Goal: Communication & Community: Share content

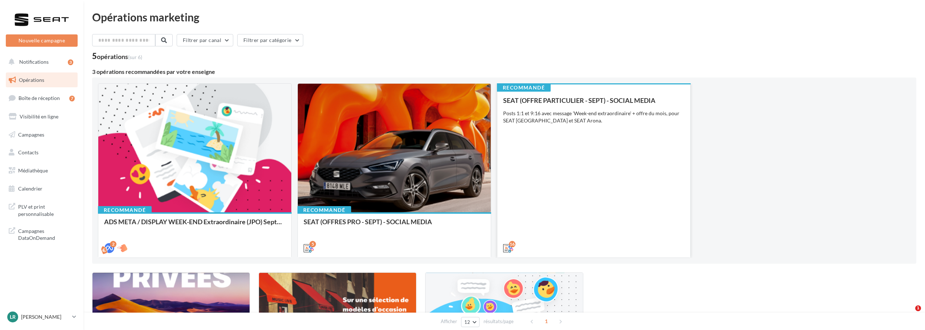
click at [552, 183] on div "SEAT (OFFRE PARTICULIER - SEPT) - SOCIAL MEDIA Posts 1:1 et 9:16 avec message '…" at bounding box center [593, 174] width 181 height 155
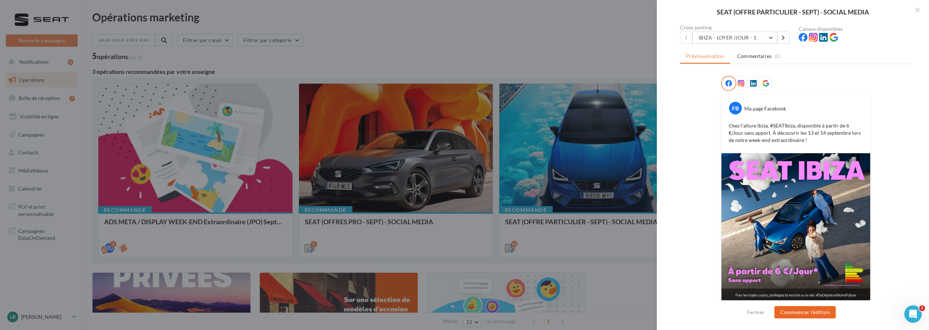
scroll to position [73, 0]
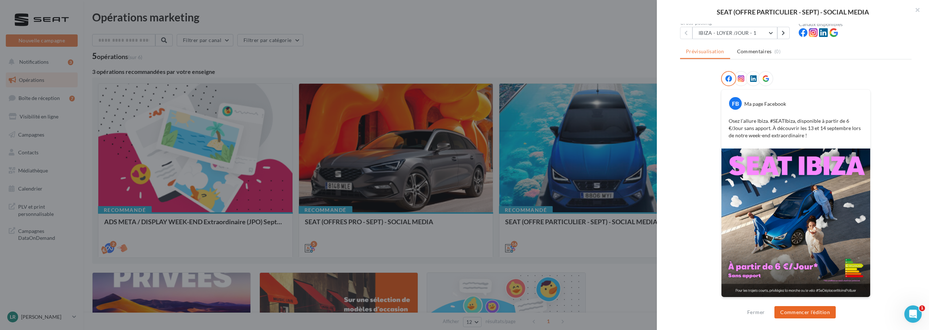
click at [807, 312] on button "Commencer l'édition" at bounding box center [804, 313] width 61 height 12
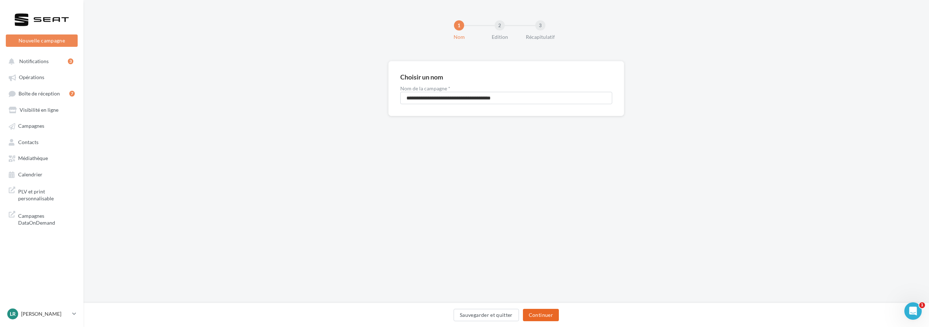
click at [552, 313] on button "Continuer" at bounding box center [541, 315] width 36 height 12
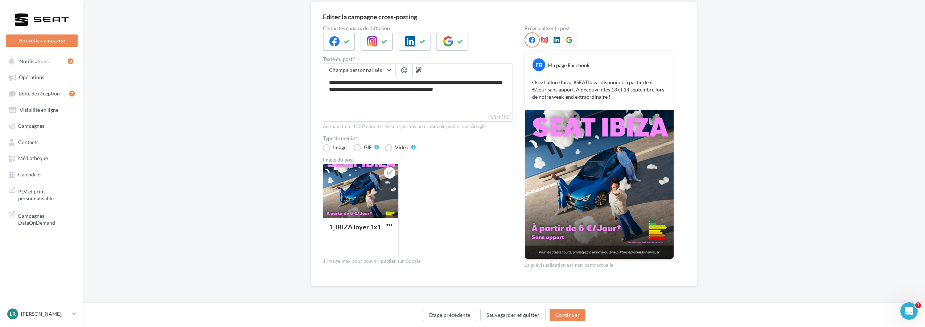
scroll to position [62, 0]
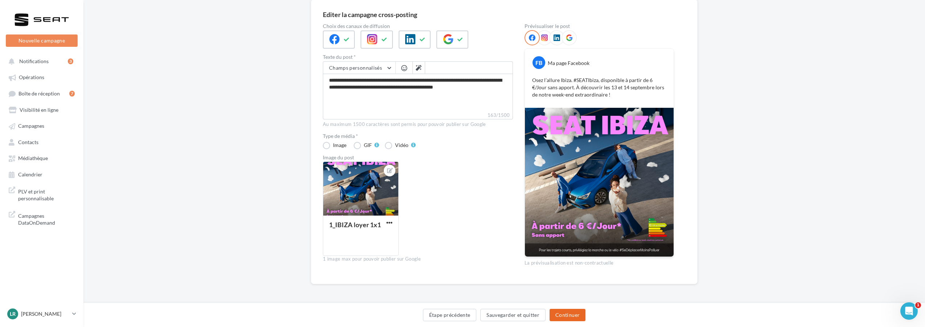
click at [575, 316] on button "Continuer" at bounding box center [568, 315] width 36 height 12
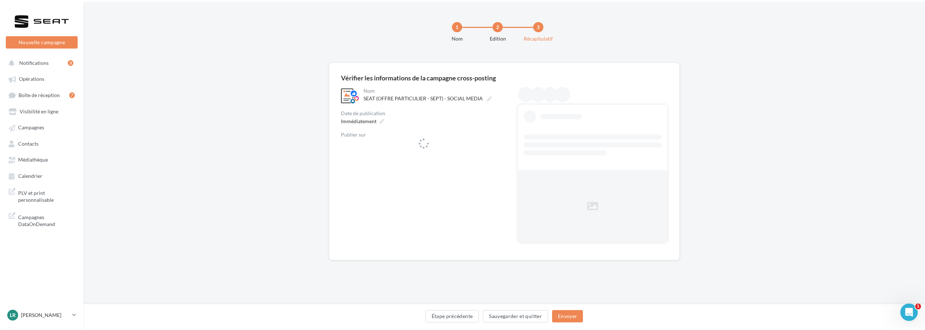
scroll to position [0, 0]
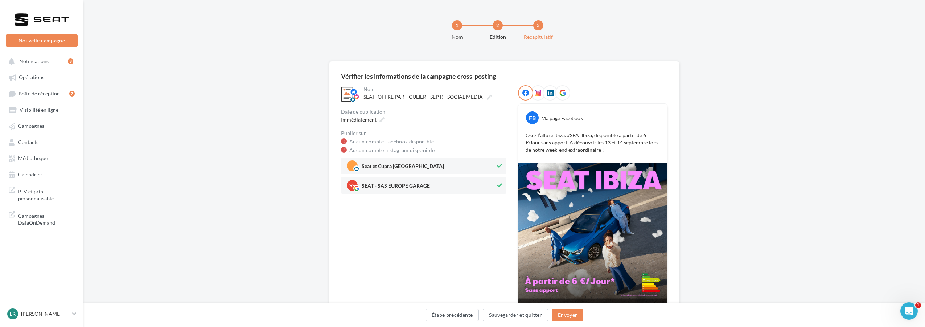
click at [431, 164] on span "Seat et Cupra Bourg-en-Bresse" at bounding box center [403, 168] width 82 height 8
click at [589, 243] on img at bounding box center [592, 237] width 149 height 149
click at [573, 316] on button "Envoyer" at bounding box center [567, 315] width 31 height 12
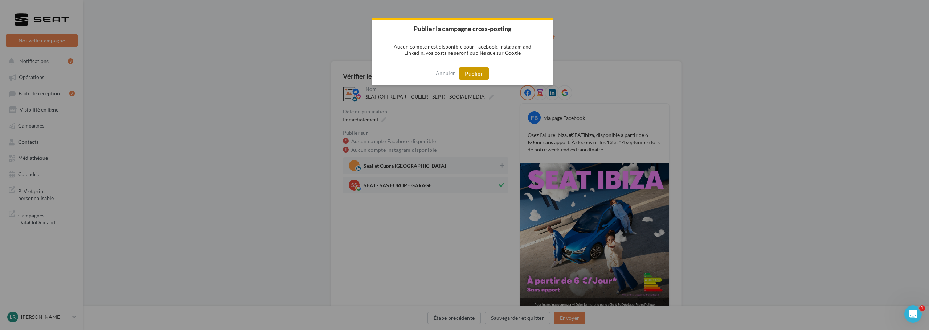
click at [478, 75] on button "Publier" at bounding box center [474, 73] width 30 height 12
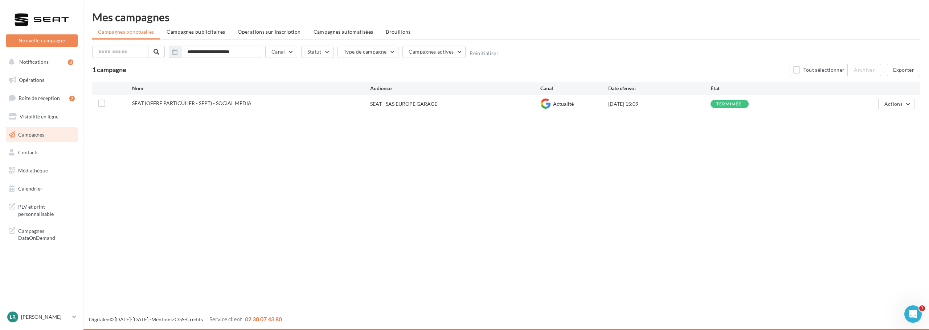
click at [190, 101] on span "SEAT (OFFRE PARTICULIER - SEPT) - SOCIAL MEDIA" at bounding box center [191, 103] width 119 height 6
click at [47, 137] on link "Campagnes" at bounding box center [41, 134] width 75 height 15
click at [31, 215] on span "PLV et print personnalisable" at bounding box center [46, 210] width 57 height 16
click at [41, 188] on span "Calendrier" at bounding box center [30, 189] width 24 height 6
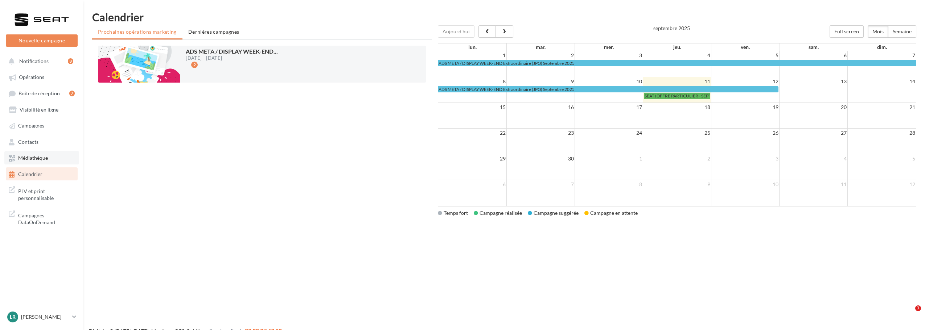
click at [50, 160] on link "Médiathèque" at bounding box center [41, 157] width 75 height 13
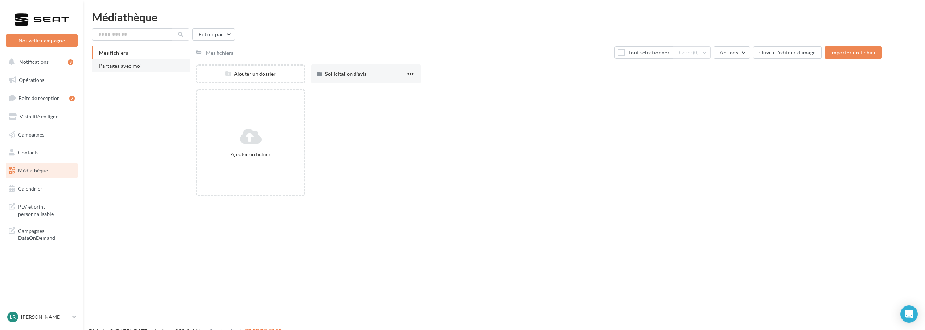
click at [115, 68] on span "Partagés avec moi" at bounding box center [120, 66] width 43 height 6
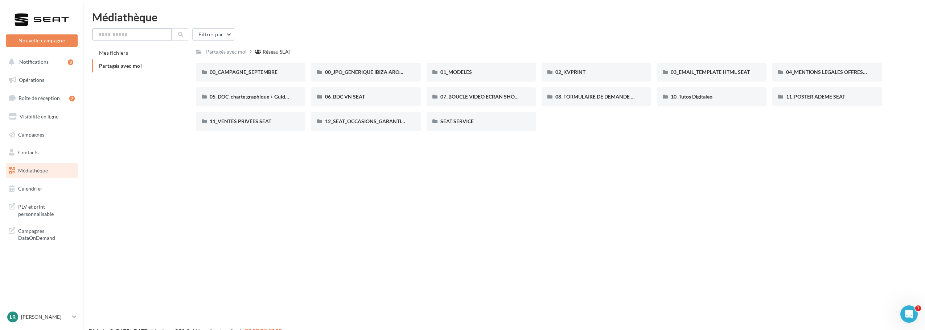
click at [157, 37] on input "text" at bounding box center [132, 34] width 80 height 12
click at [254, 74] on span "00_CAMPAGNE_SEPTEMBRE" at bounding box center [244, 72] width 68 height 6
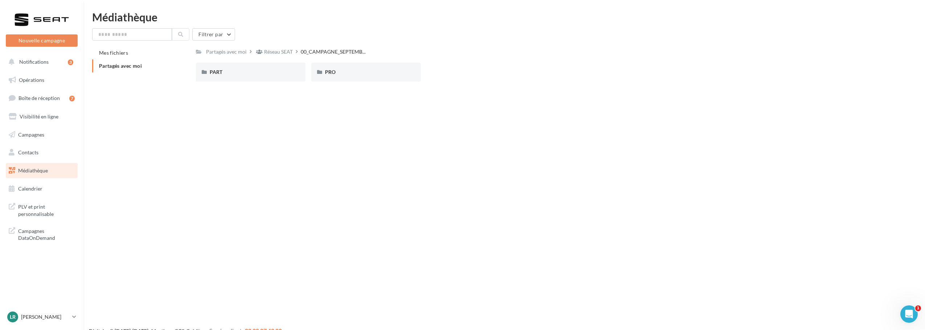
click at [185, 73] on div "Mes fichiers Partagés avec moi" at bounding box center [144, 62] width 104 height 32
click at [218, 75] on div "PART" at bounding box center [251, 72] width 82 height 7
click at [473, 73] on div "IBIZA" at bounding box center [481, 72] width 82 height 7
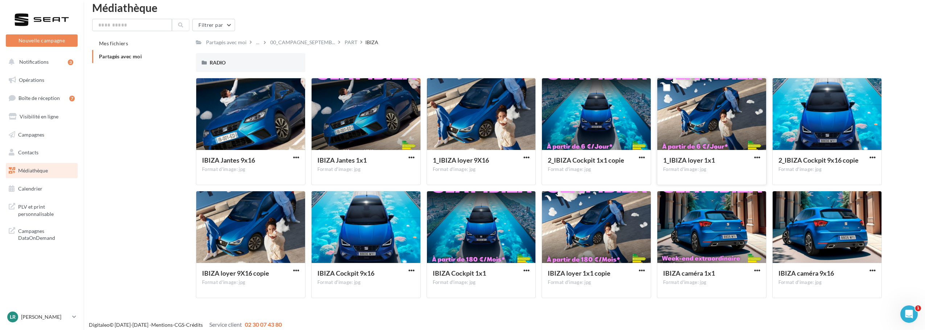
scroll to position [15, 0]
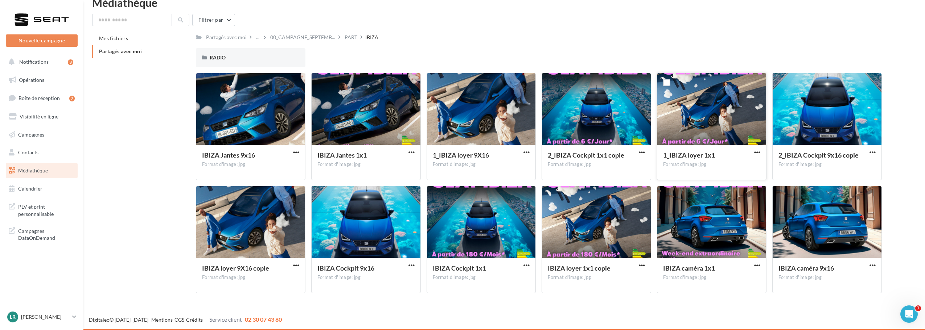
click at [761, 151] on button "button" at bounding box center [757, 152] width 9 height 7
click at [747, 170] on button "Télécharger" at bounding box center [725, 166] width 73 height 19
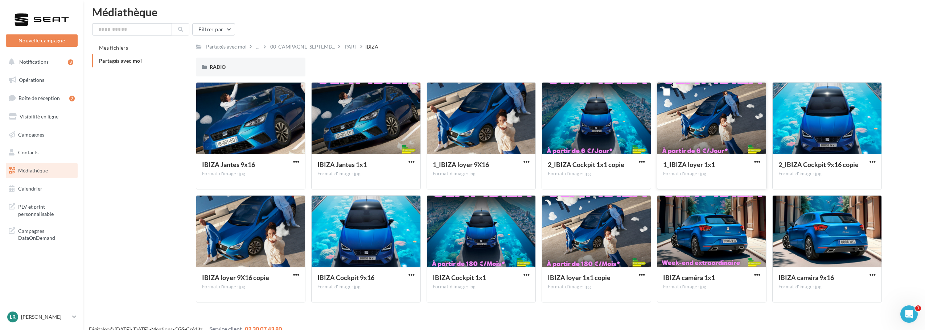
scroll to position [0, 0]
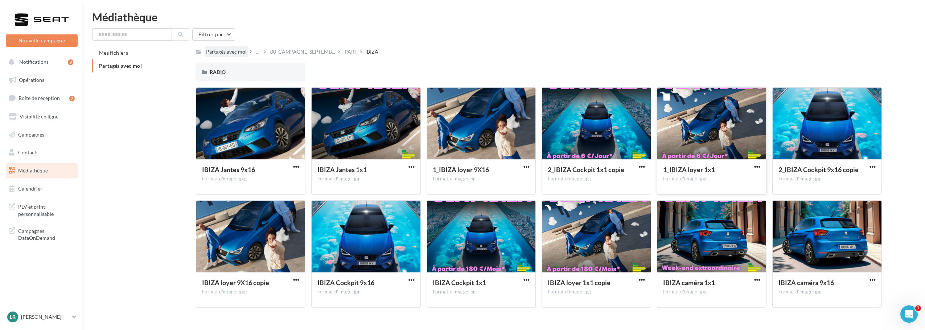
click at [239, 53] on div "Partagés avec moi" at bounding box center [226, 51] width 41 height 7
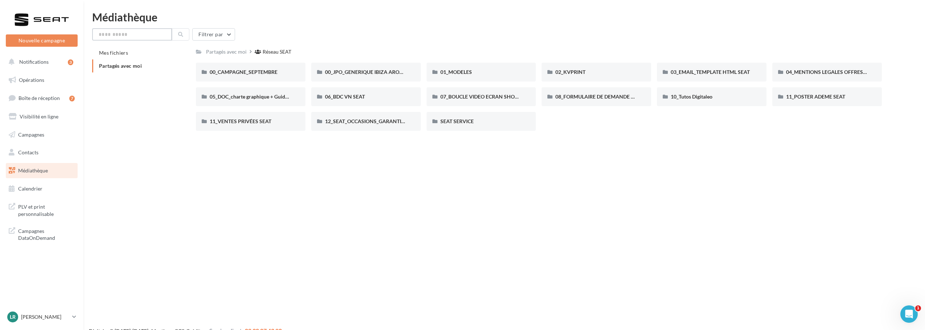
click at [144, 37] on input "text" at bounding box center [132, 34] width 80 height 12
type input "***"
click at [178, 36] on icon at bounding box center [180, 34] width 5 height 5
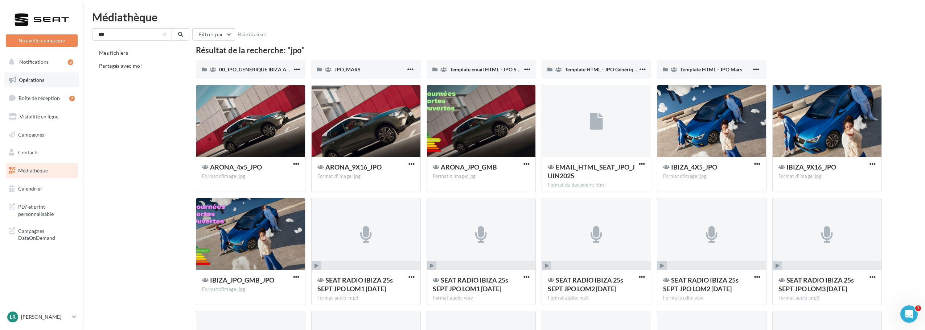
click at [38, 80] on span "Opérations" at bounding box center [31, 80] width 25 height 6
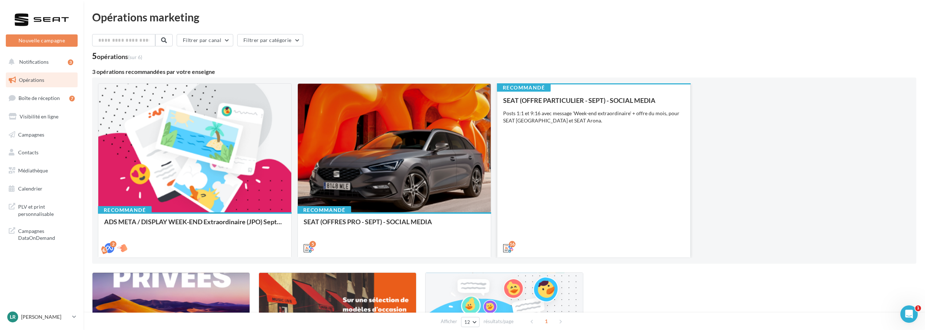
click at [645, 151] on div "SEAT (OFFRE PARTICULIER - SEPT) - SOCIAL MEDIA Posts 1:1 et 9:16 avec message '…" at bounding box center [593, 174] width 181 height 155
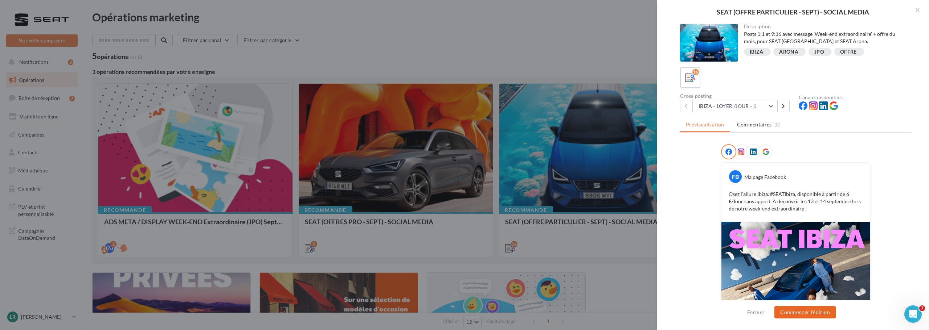
click at [802, 312] on button "Commencer l'édition" at bounding box center [804, 313] width 61 height 12
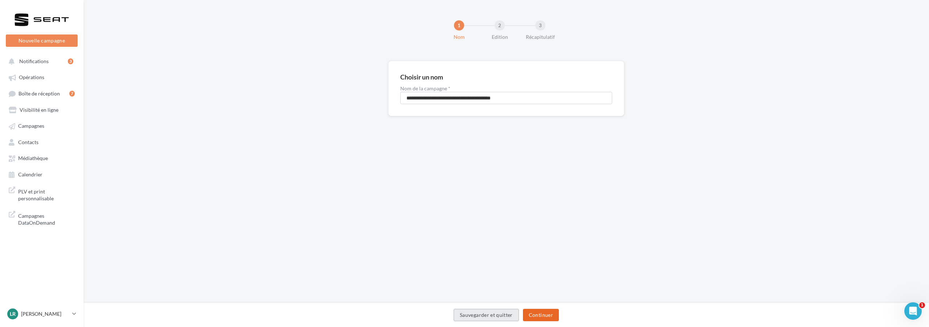
click at [536, 311] on button "Continuer" at bounding box center [541, 315] width 36 height 12
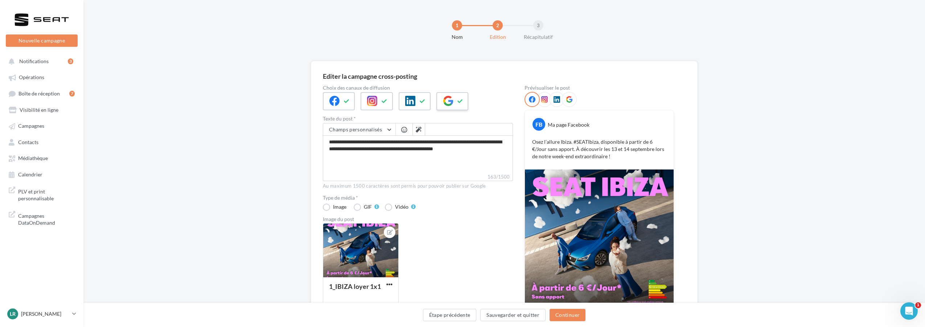
click at [448, 98] on icon at bounding box center [448, 101] width 10 height 10
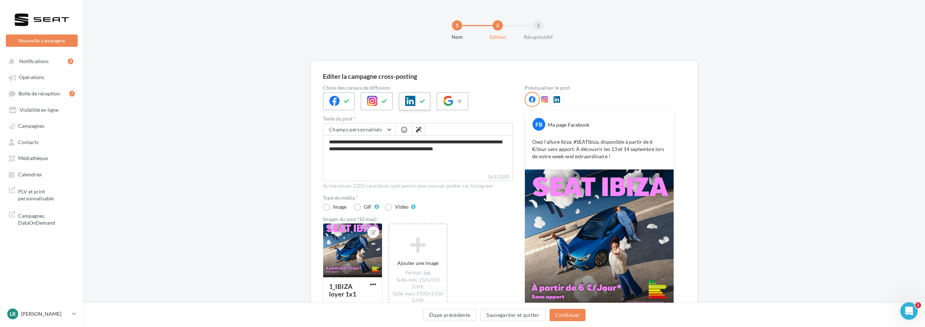
click at [423, 99] on icon at bounding box center [423, 101] width 6 height 5
click at [390, 100] on div at bounding box center [377, 101] width 32 height 18
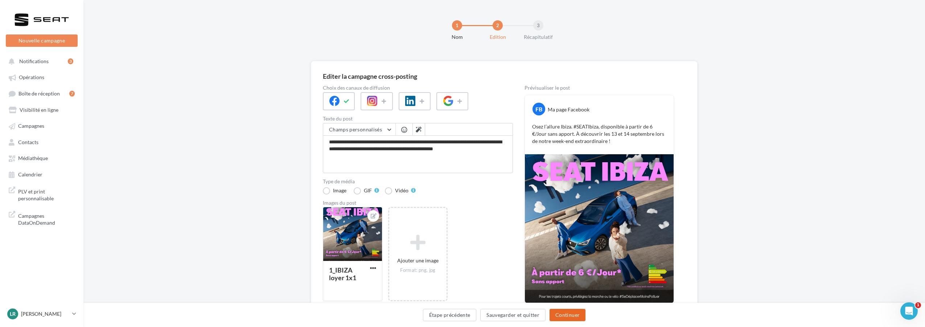
click at [567, 316] on button "Continuer" at bounding box center [568, 315] width 36 height 12
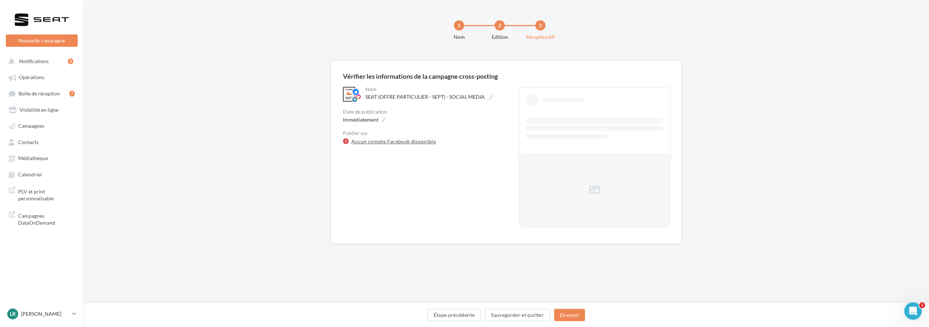
click at [385, 142] on link "Aucun compte Facebook disponible" at bounding box center [393, 141] width 85 height 9
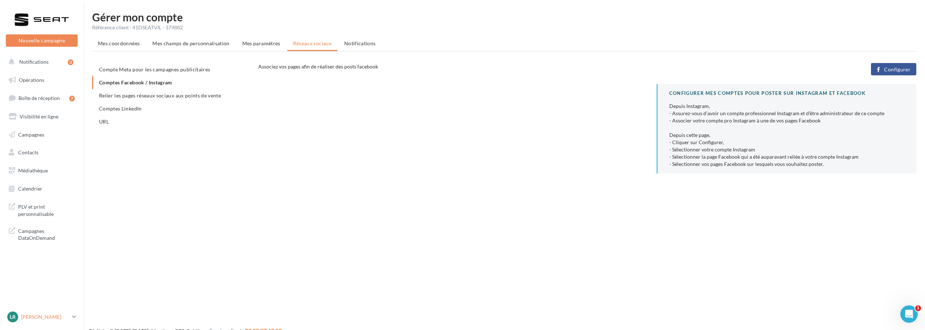
click at [45, 317] on p "[PERSON_NAME]" at bounding box center [45, 317] width 48 height 7
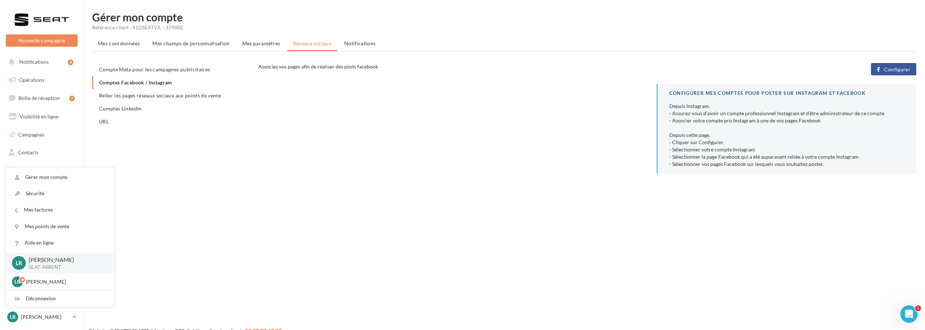
click at [184, 213] on div "Nouvelle campagne Nouvelle campagne Notifications 3 Opérations Boîte de récepti…" at bounding box center [462, 177] width 925 height 330
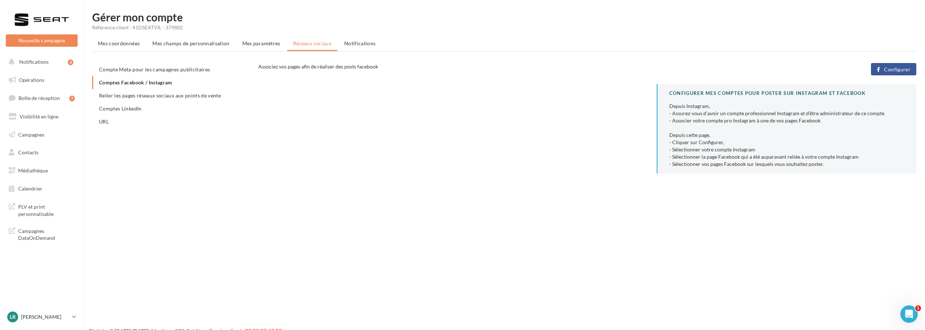
click at [884, 67] on button "Configurer" at bounding box center [893, 69] width 45 height 12
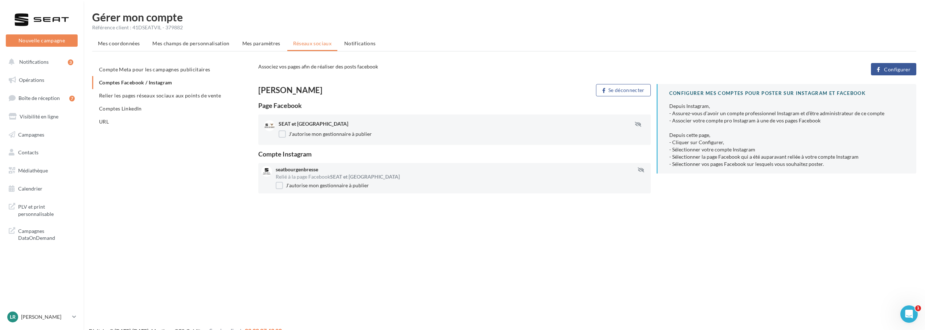
click at [315, 121] on span "SEAT et [GEOGRAPHIC_DATA]" at bounding box center [314, 124] width 70 height 6
click at [308, 125] on span "SEAT et [GEOGRAPHIC_DATA]" at bounding box center [314, 124] width 70 height 6
click at [303, 128] on div "SEAT et Cupra [GEOGRAPHIC_DATA] J'autorise mon gestionnaire à publier" at bounding box center [465, 129] width 372 height 19
click at [881, 68] on button "Configurer" at bounding box center [893, 69] width 45 height 12
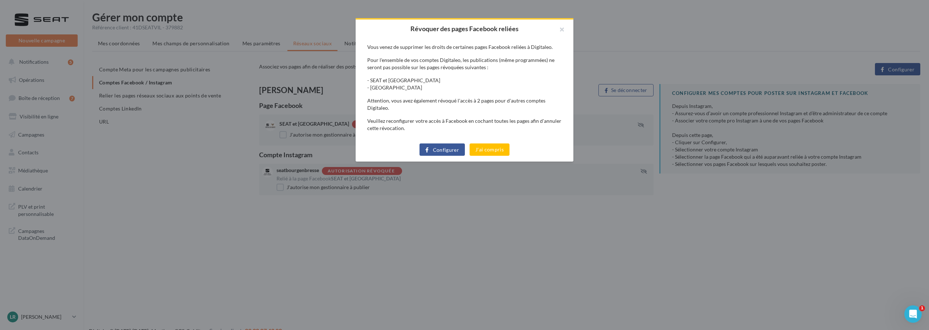
click at [455, 152] on span "Configurer" at bounding box center [446, 150] width 26 height 6
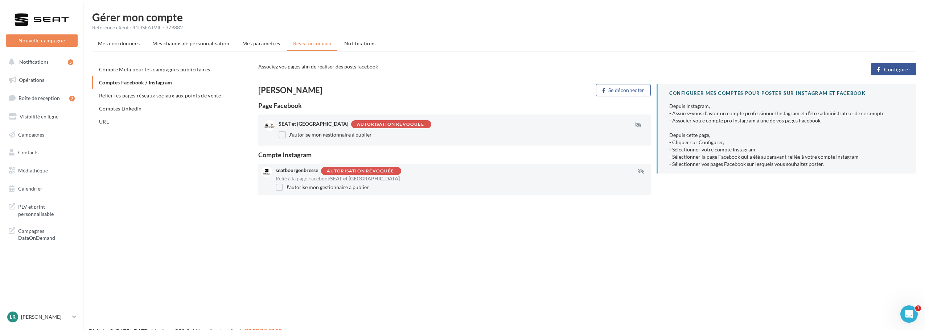
click at [417, 124] on div "Autorisation révoquée" at bounding box center [390, 124] width 67 height 5
click at [408, 123] on div "Autorisation révoquée" at bounding box center [390, 124] width 67 height 5
click at [368, 123] on div "Autorisation révoquée" at bounding box center [390, 124] width 67 height 5
drag, startPoint x: 357, startPoint y: 124, endPoint x: 423, endPoint y: 115, distance: 67.3
click at [423, 115] on div "SEAT et Cupra Bourg-en-Bresse Autorisation révoquée J'autorise mon gestionnaire…" at bounding box center [454, 130] width 392 height 31
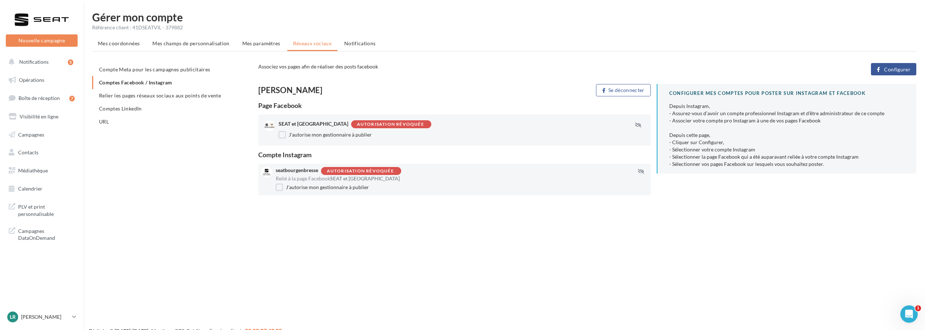
click at [338, 135] on label "J'autorise mon gestionnaire à publier" at bounding box center [325, 134] width 93 height 7
click at [288, 192] on div "seatbourgenbresse Autorisation révoquée Relié à la page Facebook SEAT et Cupra …" at bounding box center [465, 179] width 378 height 25
click at [288, 189] on label "J'autorise mon gestionnaire à publier" at bounding box center [322, 187] width 93 height 7
click at [279, 198] on div "Gérer mon compte Référence client : 41DSEATVIL - 379882 Mes coordonnées Mes cha…" at bounding box center [504, 111] width 842 height 198
click at [114, 98] on span "Relier les pages réseaux sociaux aux points de vente" at bounding box center [160, 95] width 122 height 6
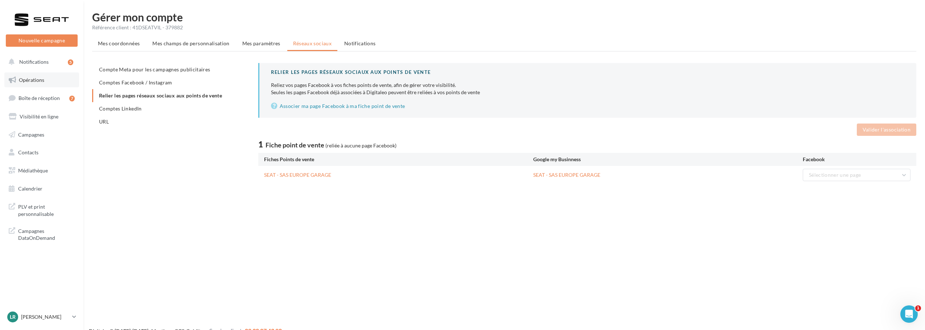
click at [33, 84] on link "Opérations" at bounding box center [41, 80] width 75 height 15
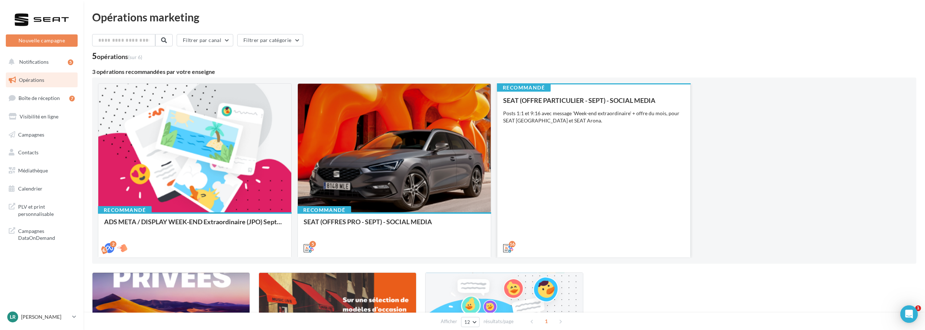
click at [603, 110] on div "SEAT (OFFRE PARTICULIER - SEPT) - SOCIAL MEDIA Posts 1:1 et 9:16 avec message '…" at bounding box center [593, 174] width 181 height 155
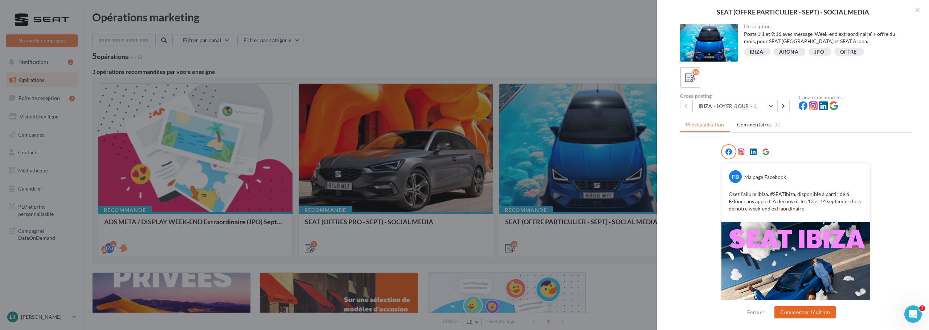
click at [811, 318] on button "Commencer l'édition" at bounding box center [804, 313] width 61 height 12
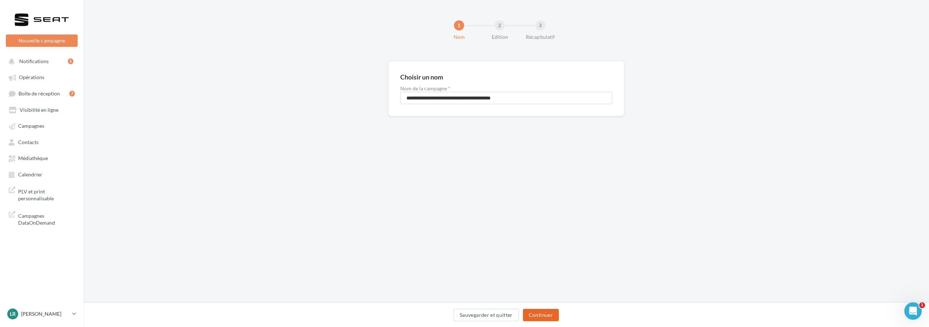
click at [540, 318] on button "Continuer" at bounding box center [541, 315] width 36 height 12
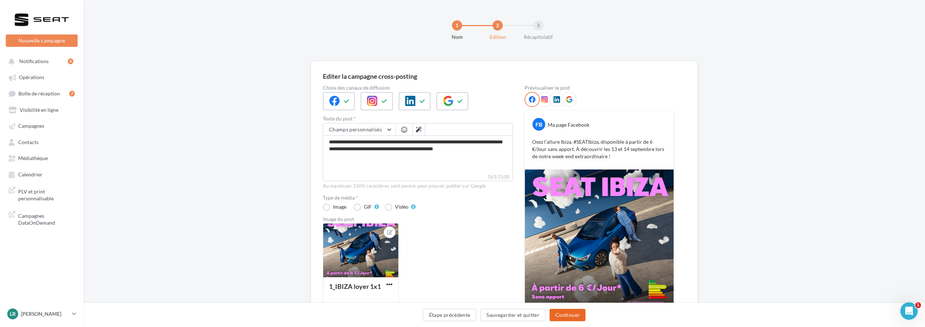
click at [562, 312] on button "Continuer" at bounding box center [568, 315] width 36 height 12
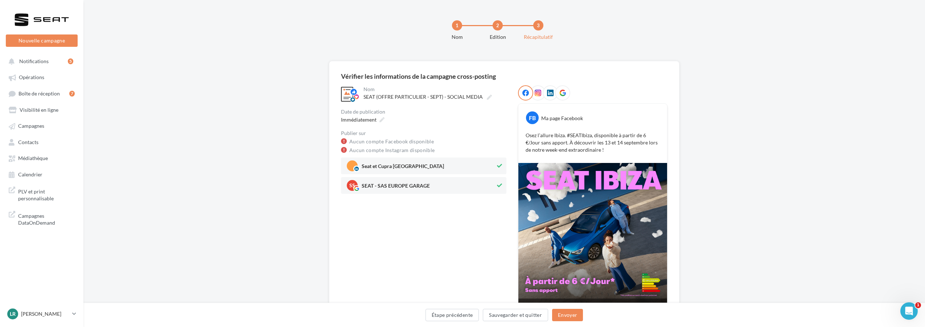
click at [502, 185] on icon at bounding box center [499, 185] width 5 height 5
click at [565, 312] on button "Envoyer" at bounding box center [567, 315] width 31 height 12
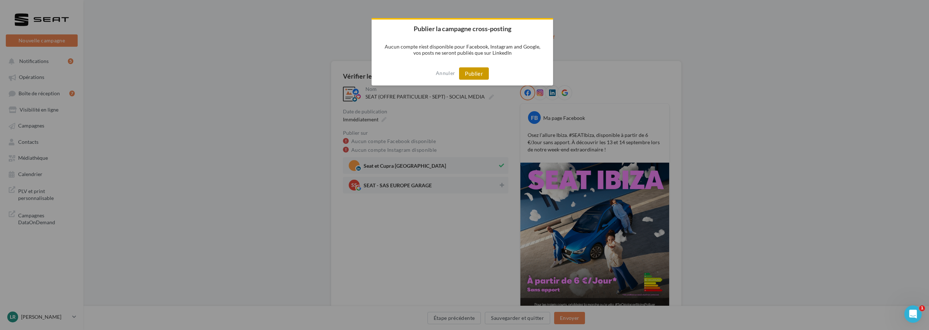
click at [473, 71] on button "Publier" at bounding box center [474, 73] width 30 height 12
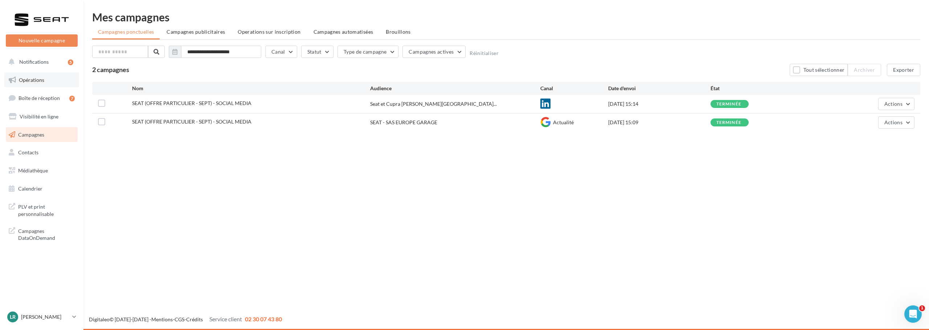
click at [47, 82] on link "Opérations" at bounding box center [41, 80] width 75 height 15
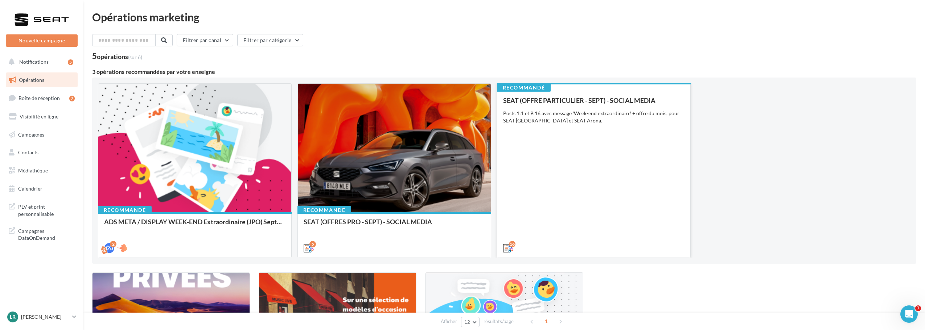
click at [618, 151] on div "SEAT (OFFRE PARTICULIER - SEPT) - SOCIAL MEDIA Posts 1:1 et 9:16 avec message '…" at bounding box center [593, 174] width 181 height 155
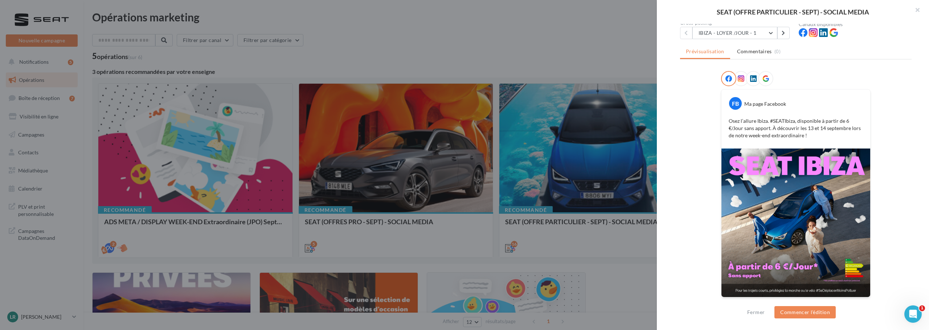
scroll to position [1, 0]
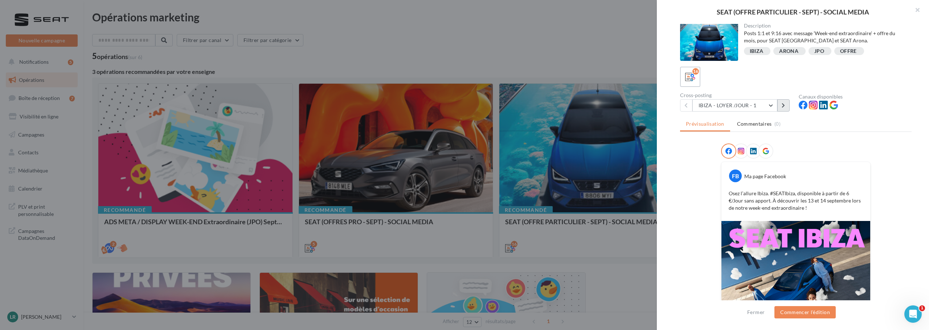
click at [785, 108] on icon at bounding box center [782, 105] width 3 height 5
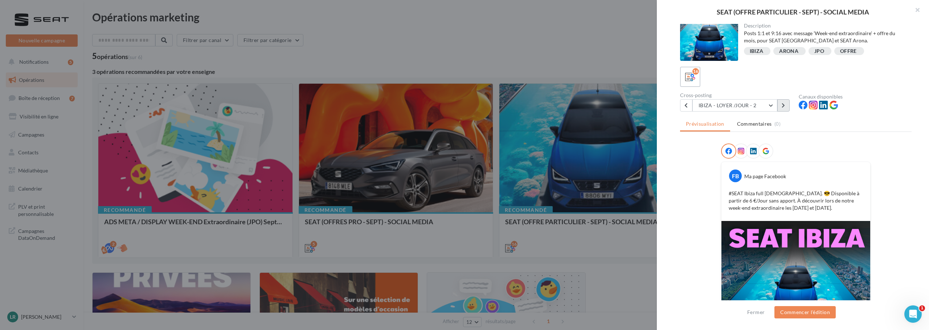
click at [779, 107] on button at bounding box center [783, 105] width 12 height 12
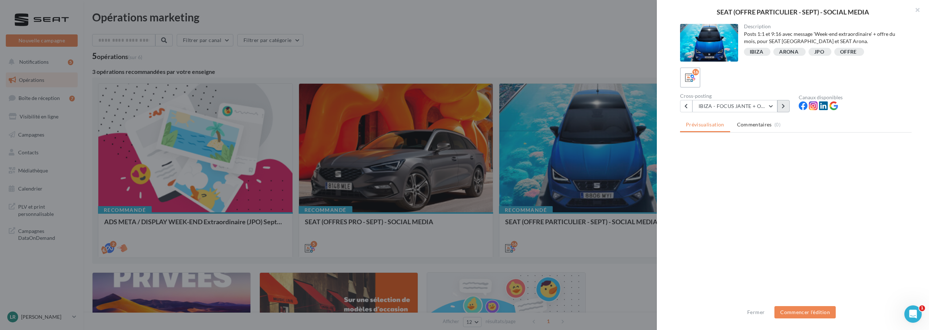
scroll to position [0, 0]
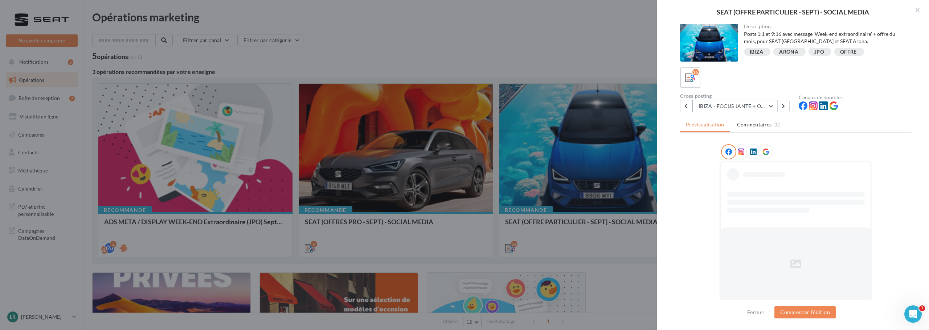
click at [753, 107] on button "IBIZA - FOCUS JANTE + OFFRE" at bounding box center [734, 106] width 85 height 12
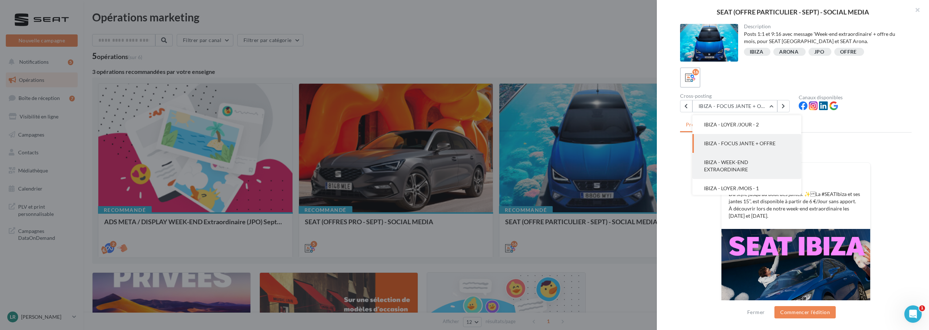
click at [754, 159] on button "IBIZA - WEEK-END EXTRAORDINAIRE" at bounding box center [746, 166] width 109 height 26
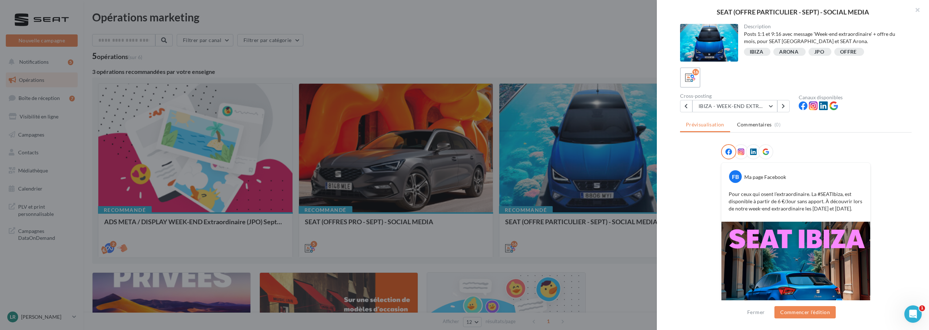
scroll to position [73, 0]
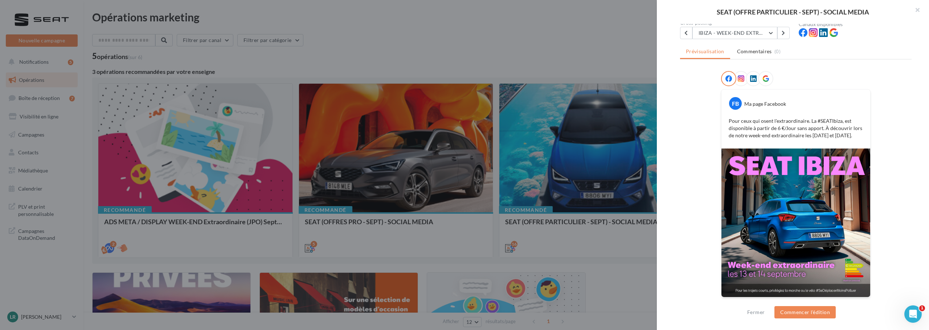
click at [754, 25] on div "Cross-posting" at bounding box center [736, 22] width 113 height 5
click at [757, 29] on button "IBIZA - WEEK-END EXTRAORDINAIRE" at bounding box center [734, 33] width 85 height 12
drag, startPoint x: 801, startPoint y: 56, endPoint x: 802, endPoint y: 71, distance: 14.9
click at [802, 71] on div "Prévisualisation Commentaires (0) FB Ma page Facebook Pour ceux qui osent l'ext…" at bounding box center [795, 140] width 231 height 190
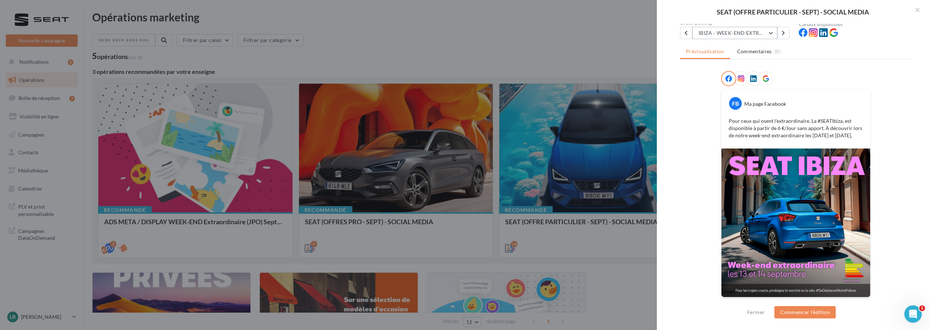
click at [765, 30] on button "IBIZA - WEEK-END EXTRAORDINAIRE" at bounding box center [734, 33] width 85 height 12
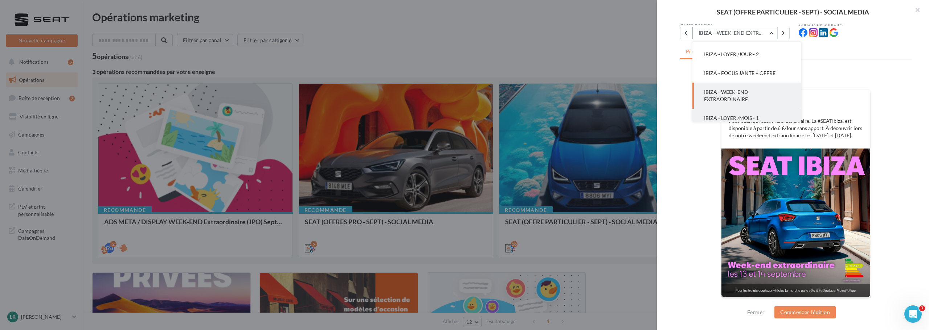
scroll to position [0, 0]
click at [814, 314] on button "Commencer l'édition" at bounding box center [804, 313] width 61 height 12
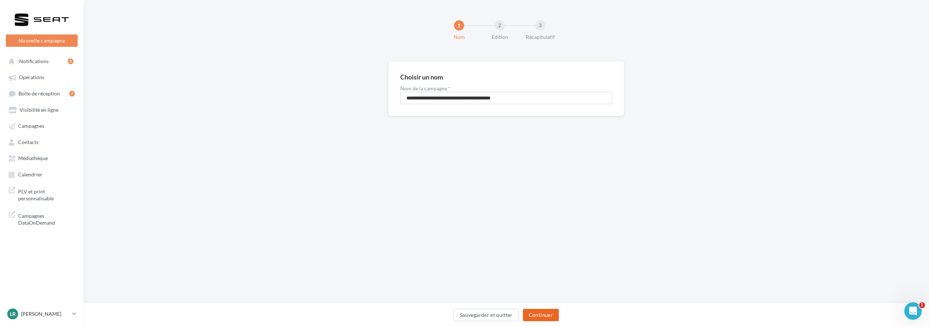
click at [548, 320] on button "Continuer" at bounding box center [541, 315] width 36 height 12
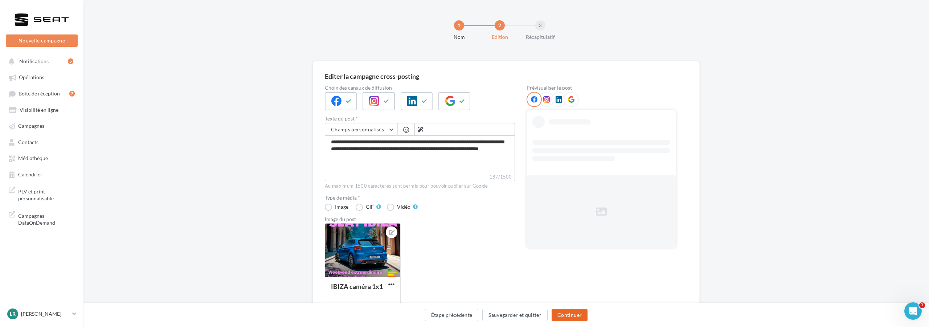
click at [570, 314] on button "Continuer" at bounding box center [569, 315] width 36 height 12
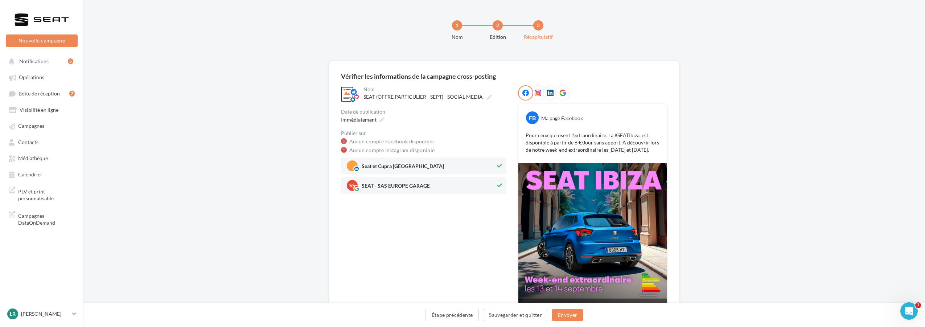
click at [501, 185] on icon at bounding box center [499, 185] width 5 height 5
click at [578, 317] on button "Envoyer" at bounding box center [567, 315] width 31 height 12
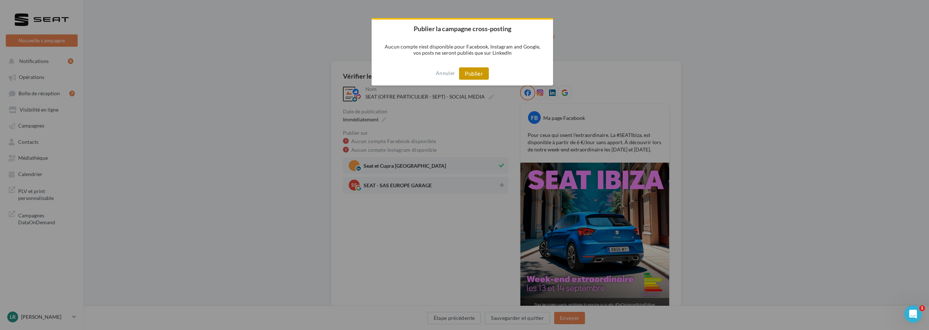
click at [475, 70] on button "Publier" at bounding box center [474, 73] width 30 height 12
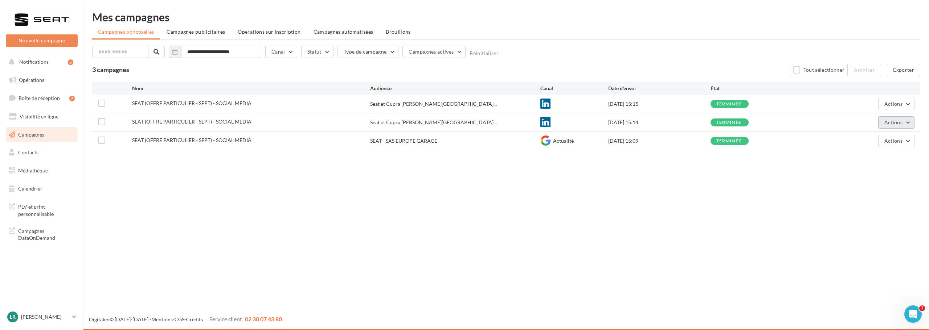
click at [902, 124] on button "Actions" at bounding box center [896, 122] width 36 height 12
